Goal: Navigation & Orientation: Find specific page/section

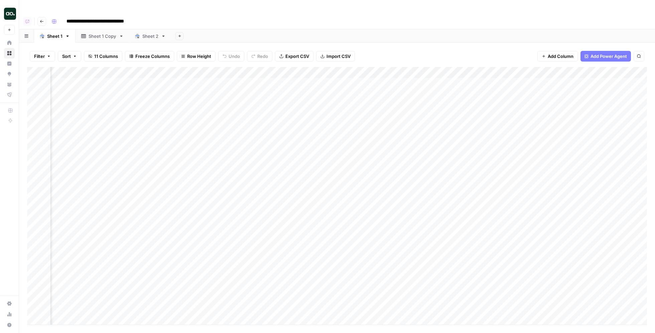
scroll to position [0, 190]
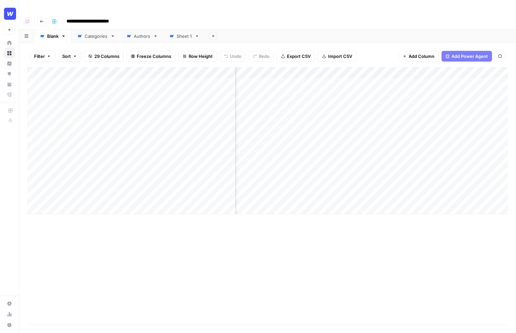
scroll to position [0, 995]
